Goal: Use online tool/utility: Use online tool/utility

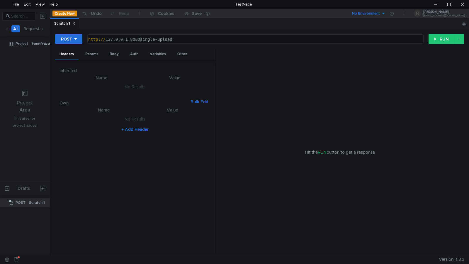
scroll to position [0, 4]
type textarea "[URL][TECHNICAL_ID]"
click at [111, 53] on div "Body" at bounding box center [114, 54] width 18 height 11
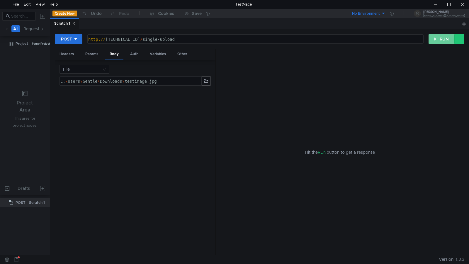
click at [434, 35] on button "RUN" at bounding box center [441, 38] width 26 height 9
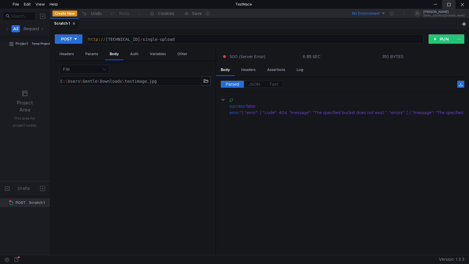
click at [449, 7] on div at bounding box center [448, 4] width 13 height 9
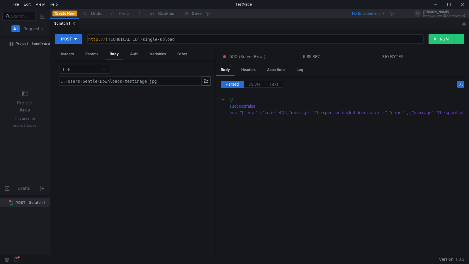
scroll to position [0, 4]
